Goal: Transaction & Acquisition: Purchase product/service

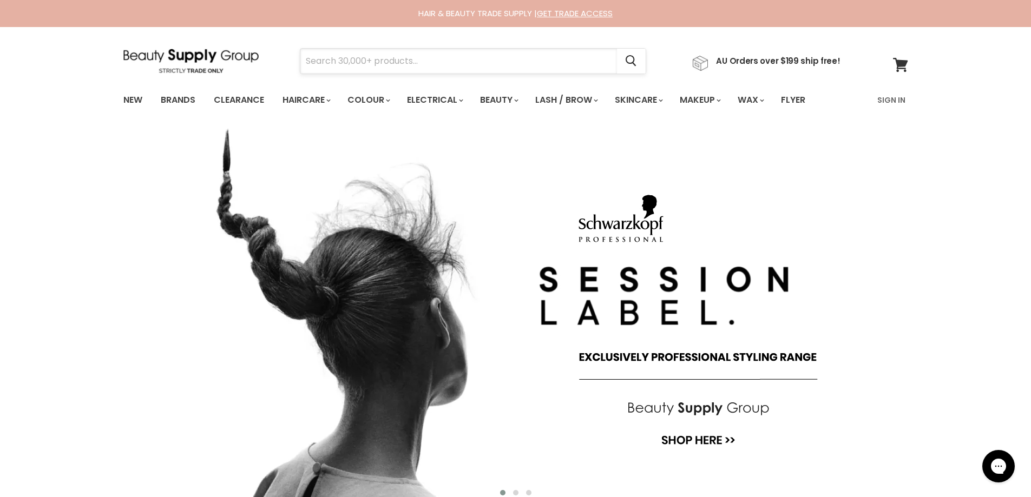
click at [315, 60] on input "Search" at bounding box center [458, 61] width 317 height 25
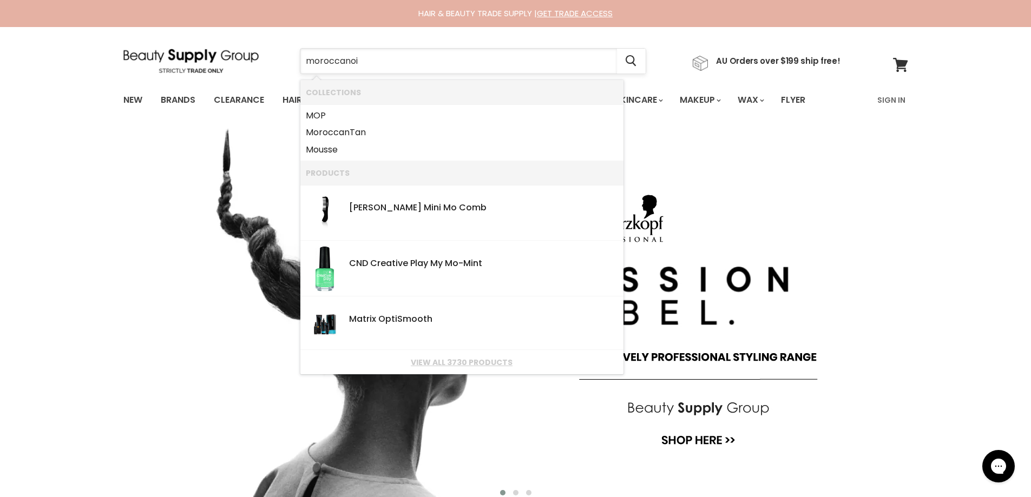
type input "moroccanoil"
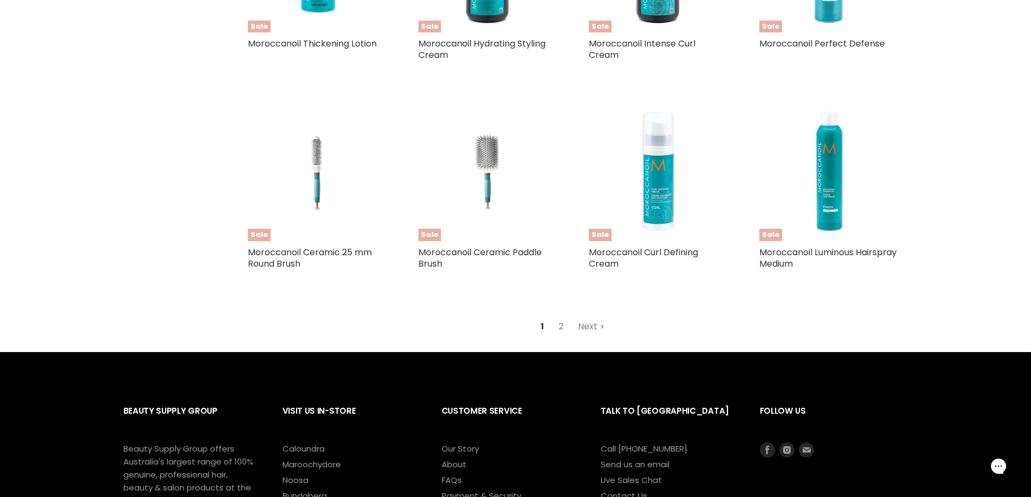
scroll to position [1082, 0]
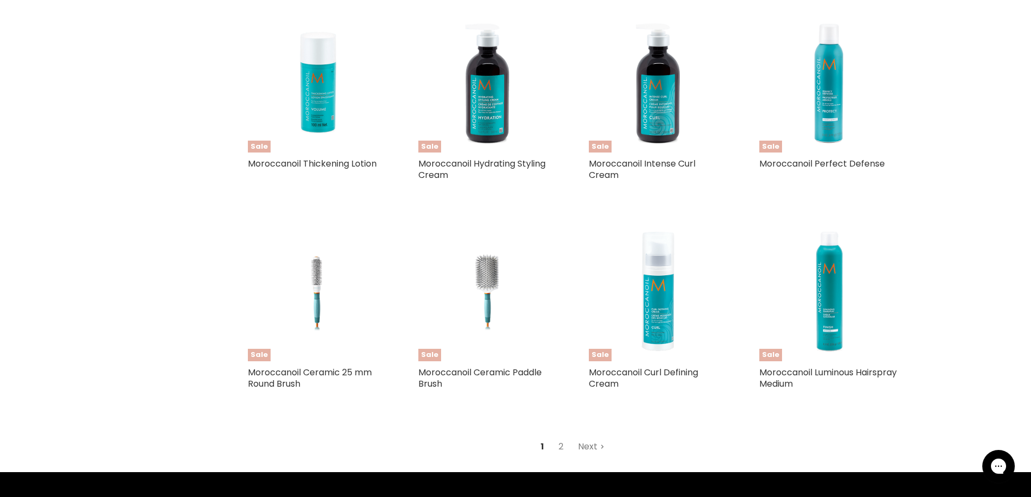
click at [583, 446] on link "Next" at bounding box center [591, 446] width 38 height 19
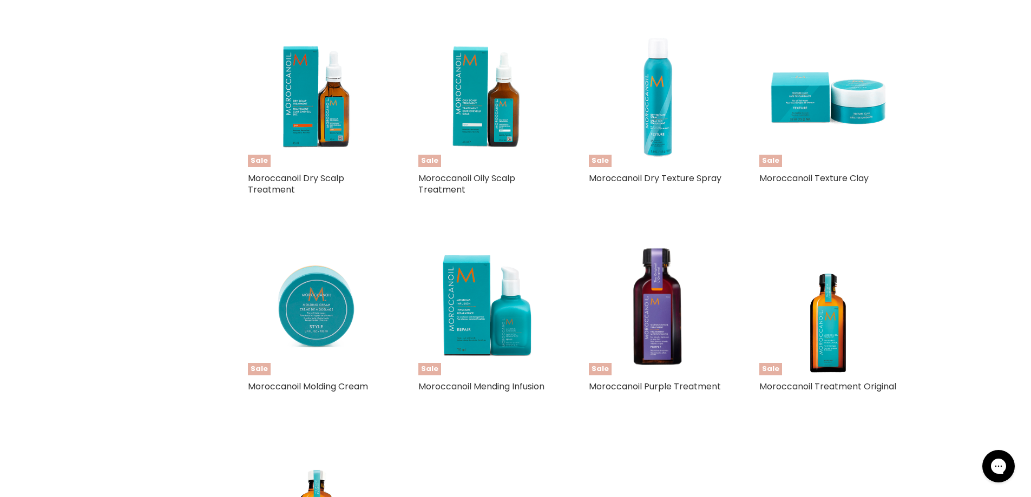
scroll to position [821, 0]
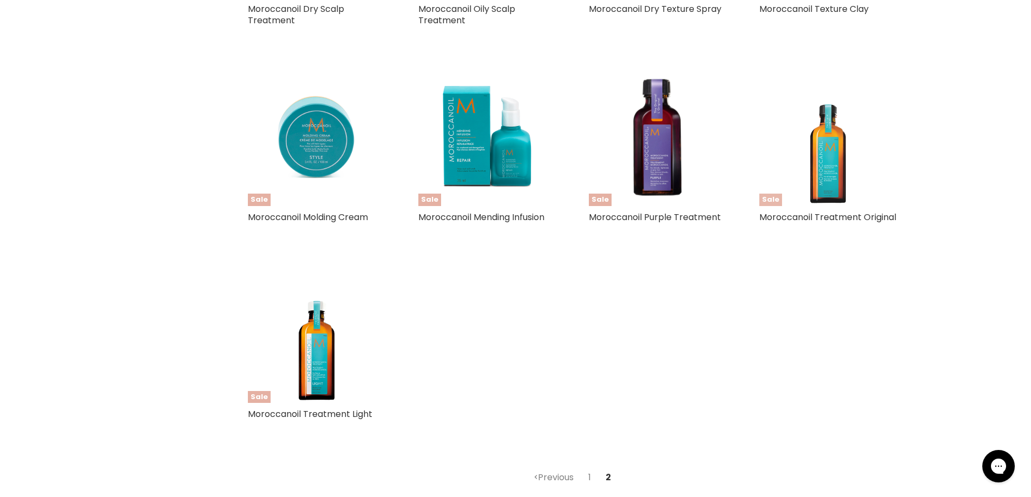
click at [830, 172] on img "Main content" at bounding box center [828, 137] width 108 height 138
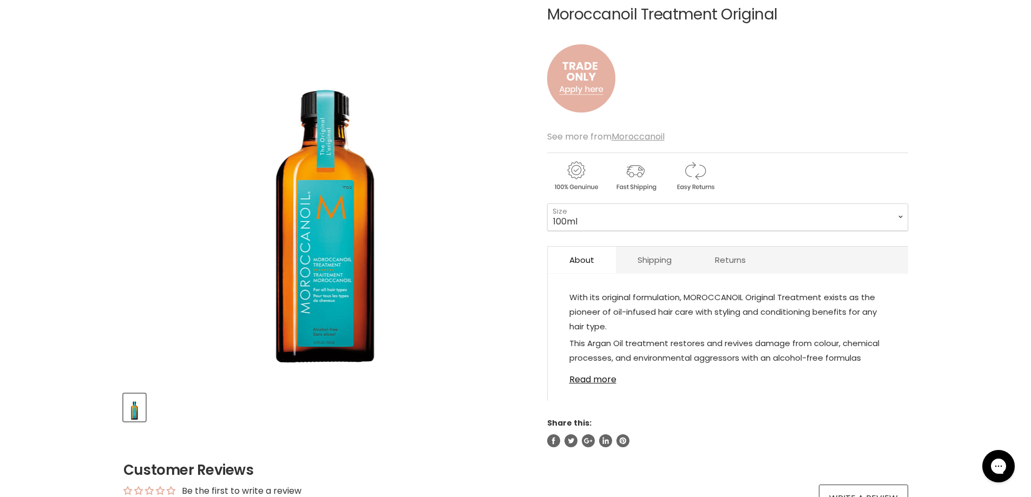
scroll to position [54, 0]
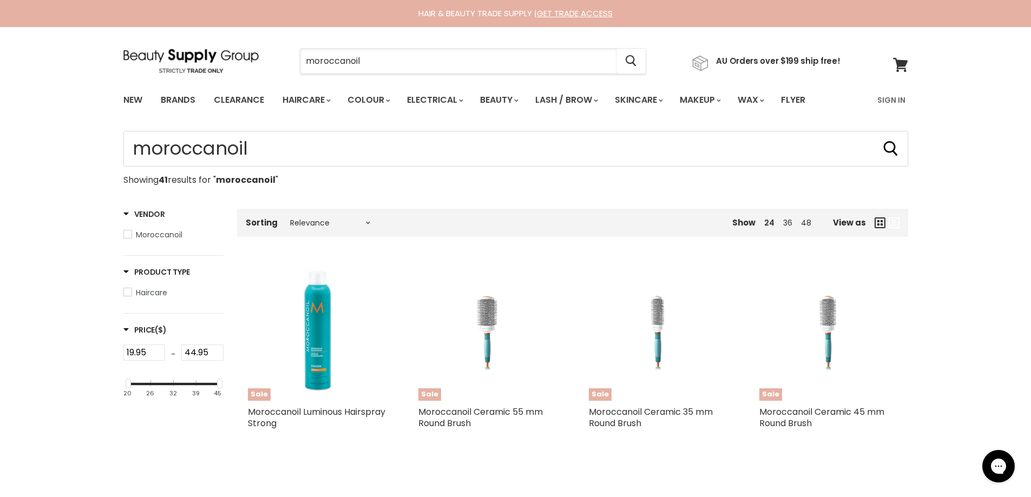
drag, startPoint x: 366, startPoint y: 62, endPoint x: 269, endPoint y: 53, distance: 97.8
click at [270, 53] on div "moroccanoil Cancel AU Orders over $199 ship free!" at bounding box center [481, 61] width 717 height 25
type input "bio"
